Goal: Ask a question

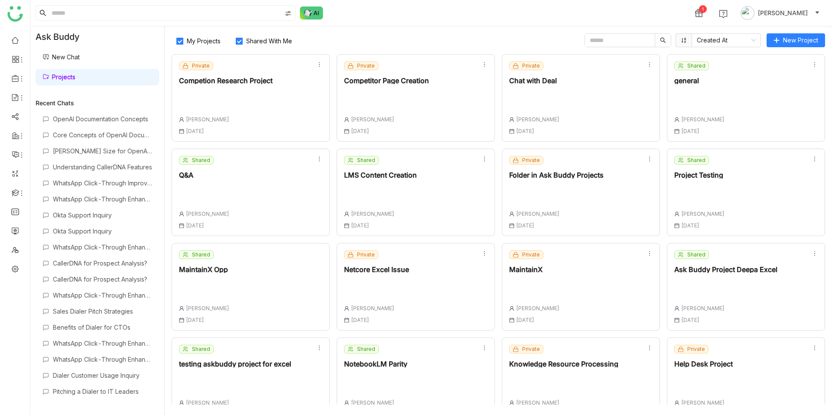
click at [264, 114] on div "Private Competion Research Project Chandramani Tiwary 30 Apr , 2025" at bounding box center [226, 98] width 94 height 73
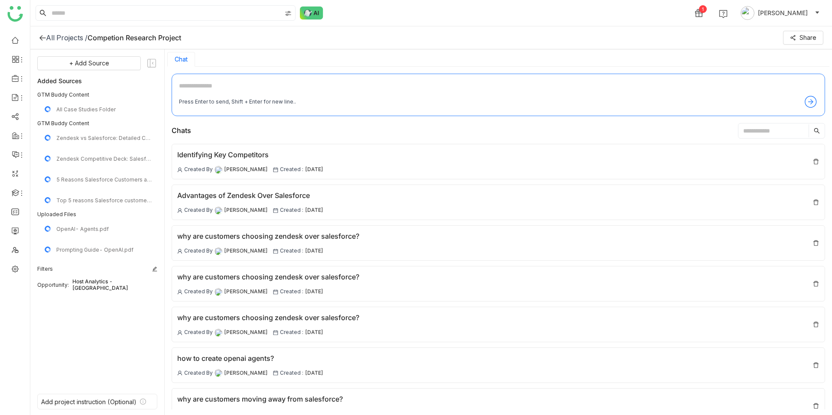
click at [276, 92] on textarea at bounding box center [498, 88] width 639 height 14
type textarea "*"
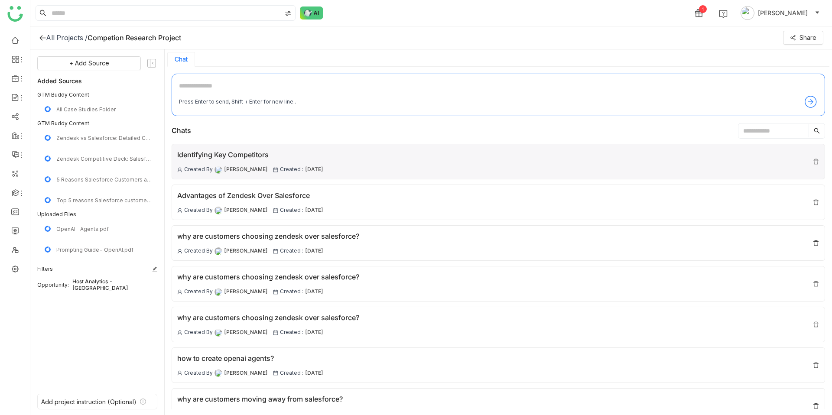
click at [323, 151] on div "Identifying Key Competitors" at bounding box center [250, 154] width 146 height 11
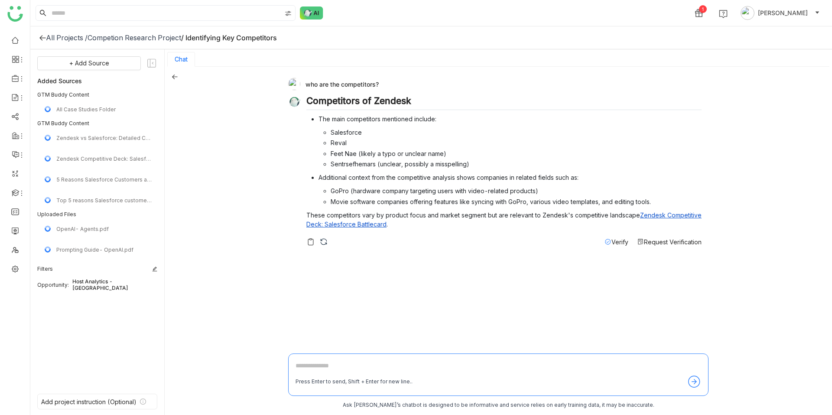
click at [325, 241] on img at bounding box center [323, 241] width 9 height 9
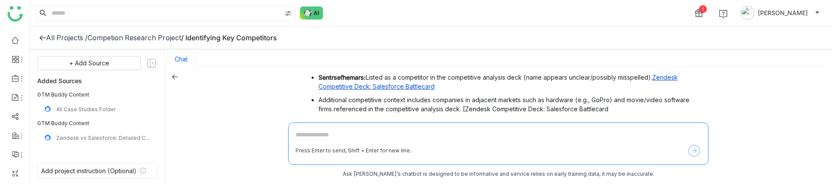
scroll to position [113, 0]
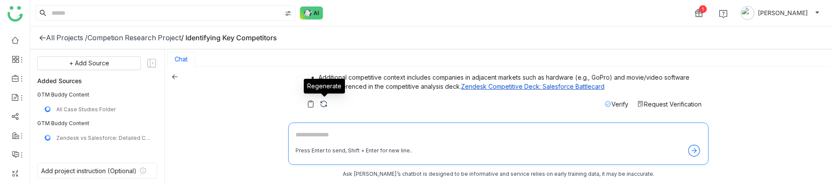
click at [323, 106] on img at bounding box center [323, 104] width 9 height 9
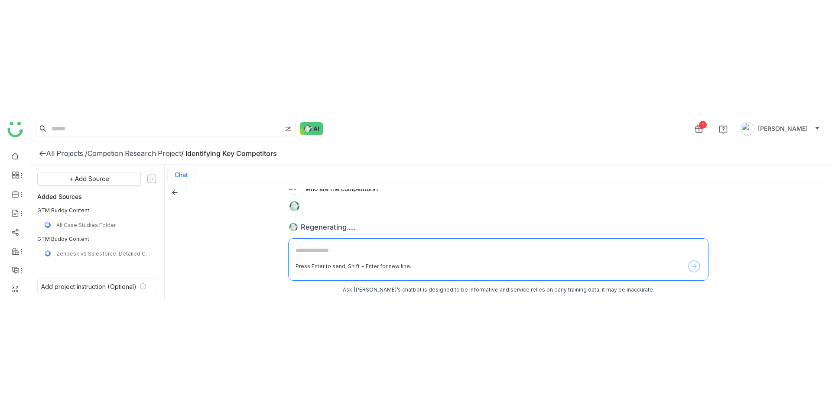
scroll to position [0, 0]
